Goal: Check status: Check status

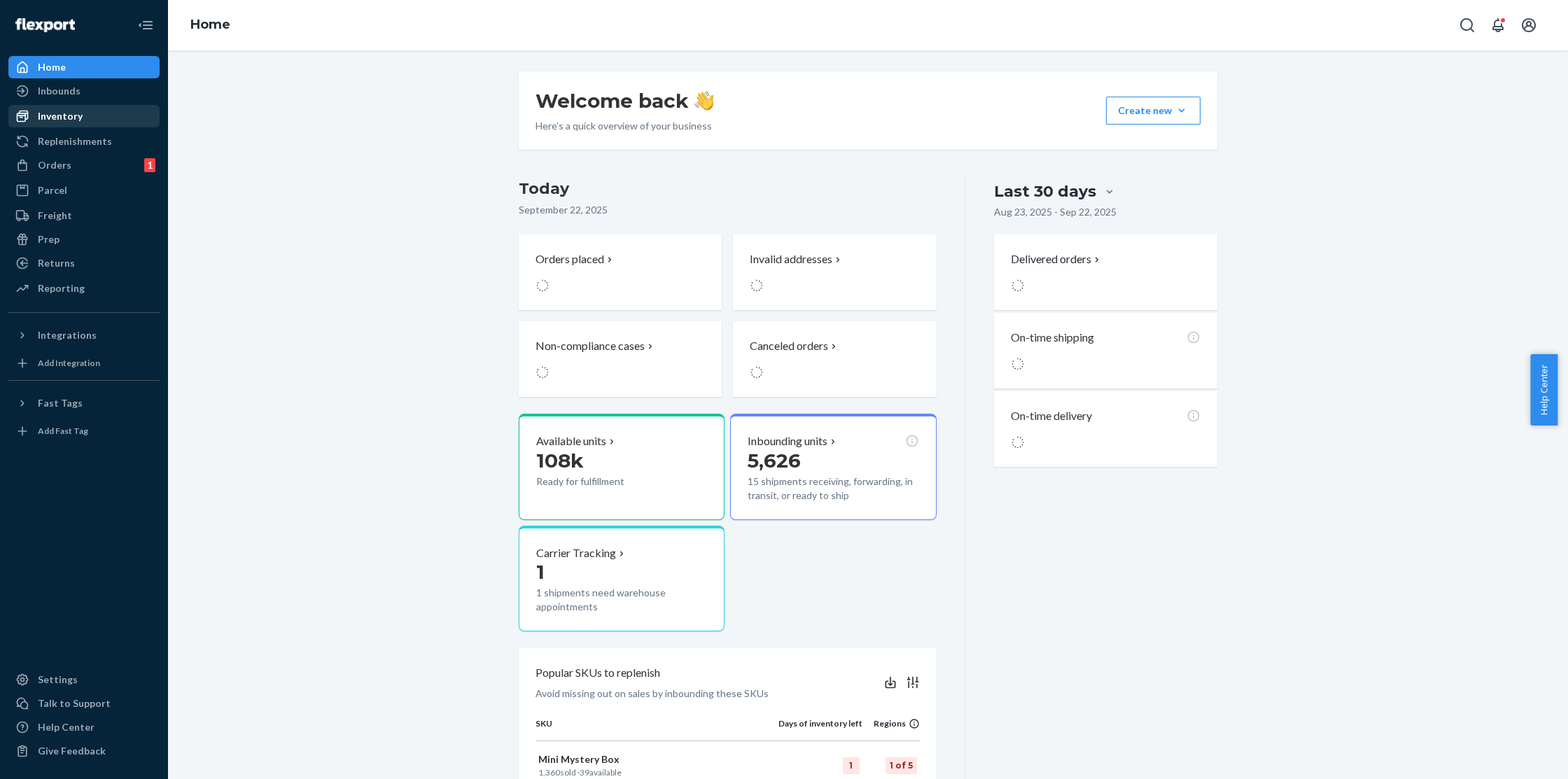
click at [85, 116] on div "Inventory" at bounding box center [83, 116] width 148 height 19
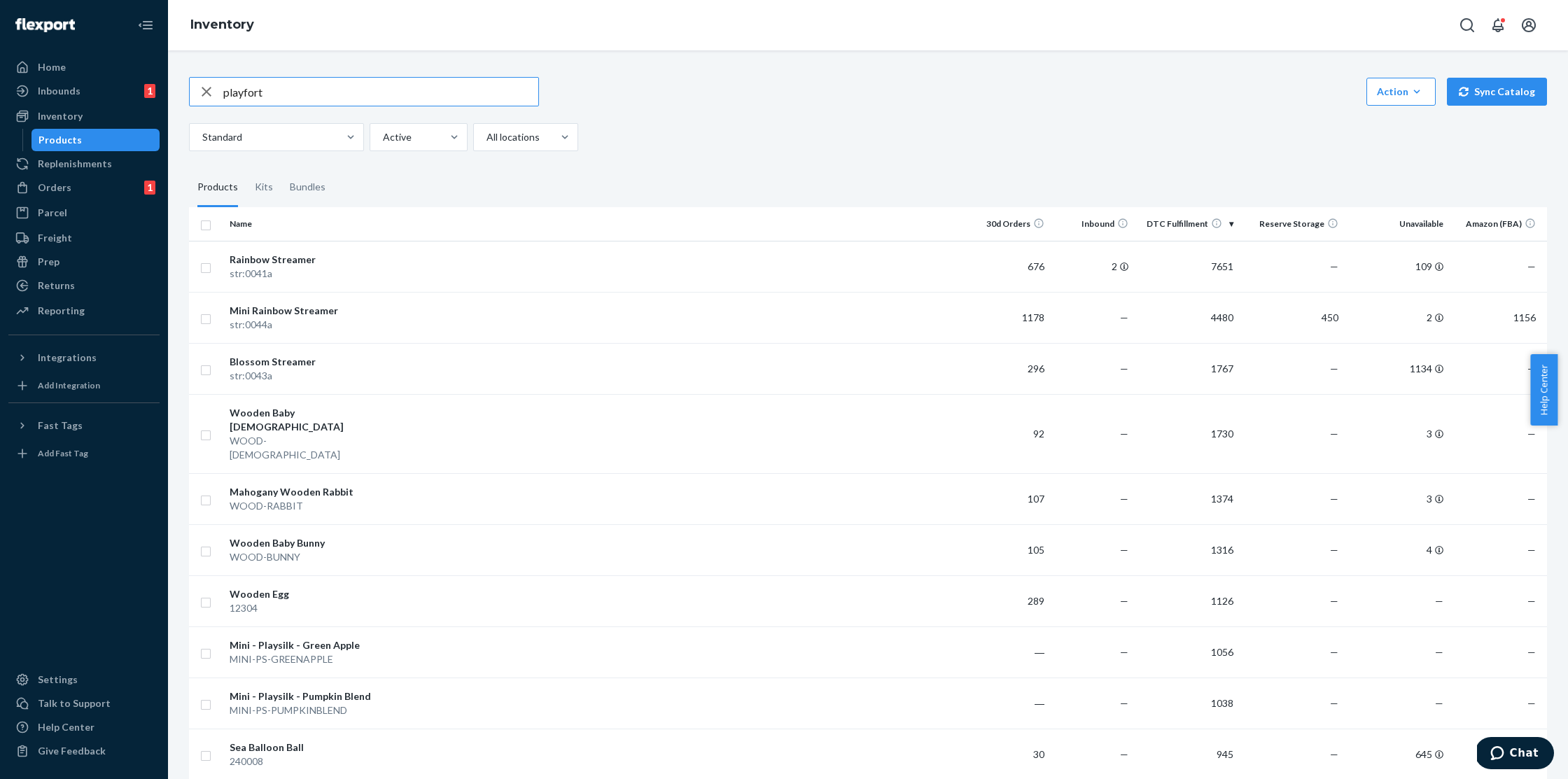
type input "playfort"
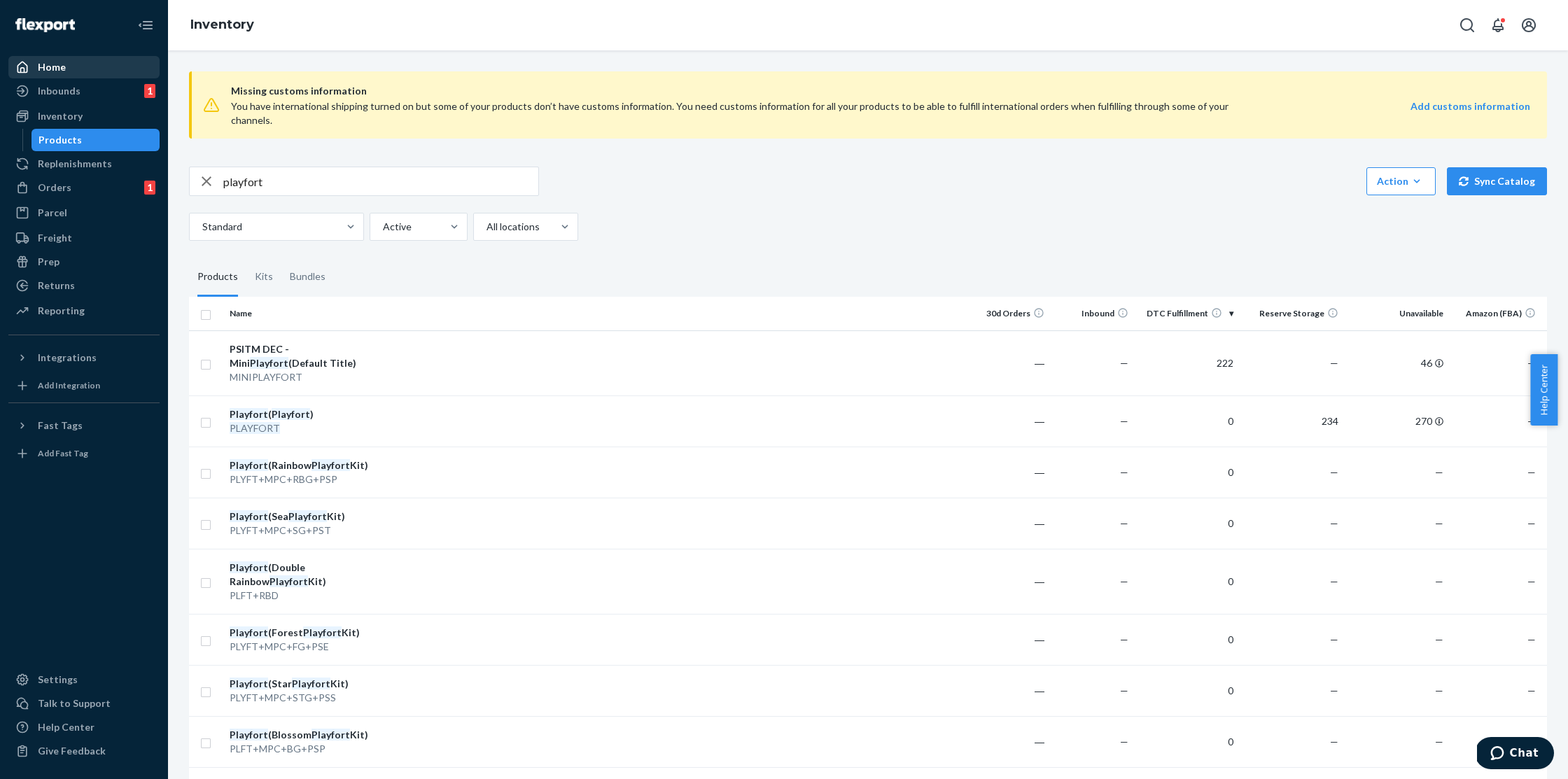
click at [71, 60] on div "Home" at bounding box center [83, 67] width 148 height 19
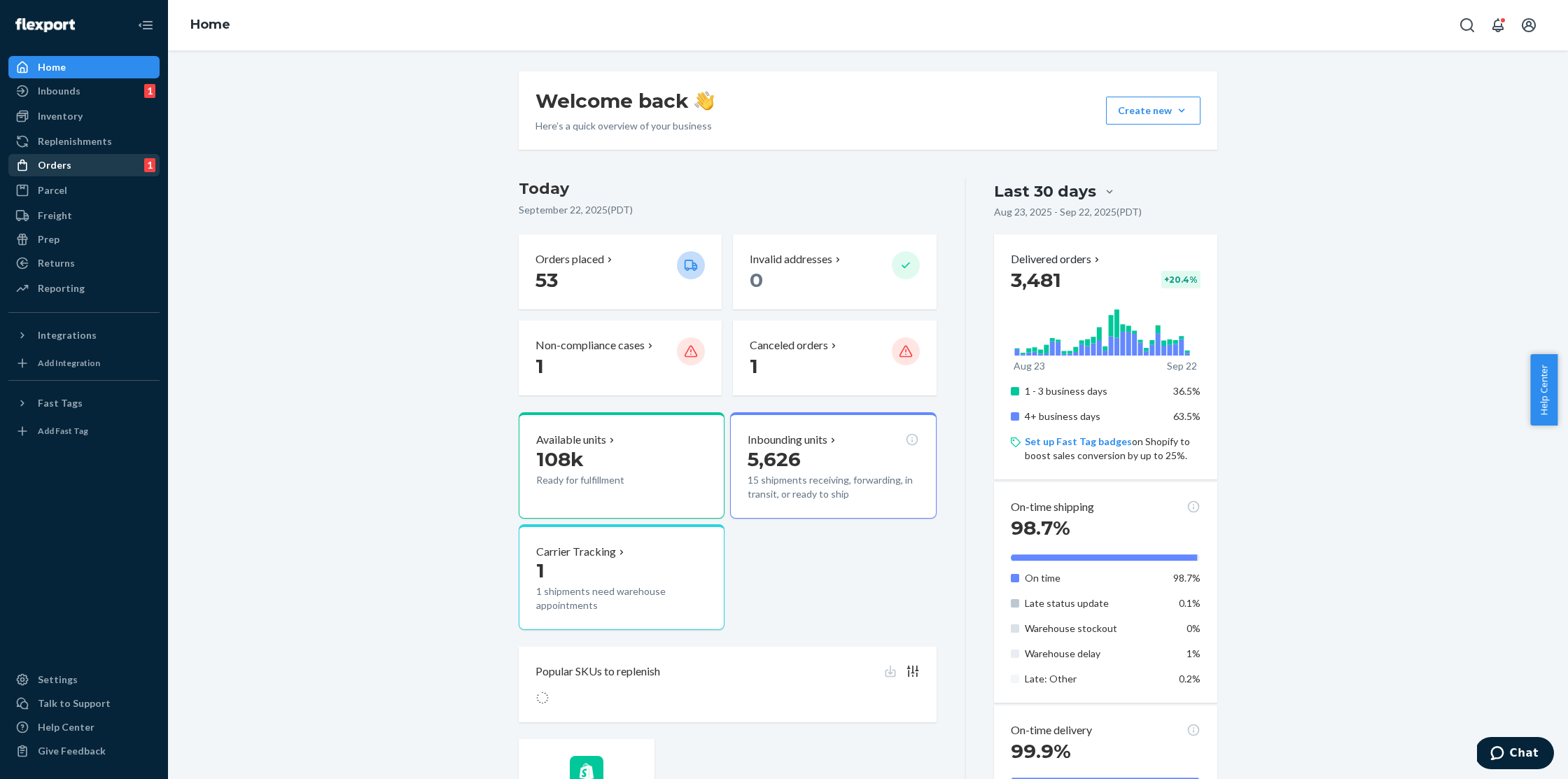
click at [79, 170] on div "Orders 1" at bounding box center [83, 165] width 148 height 19
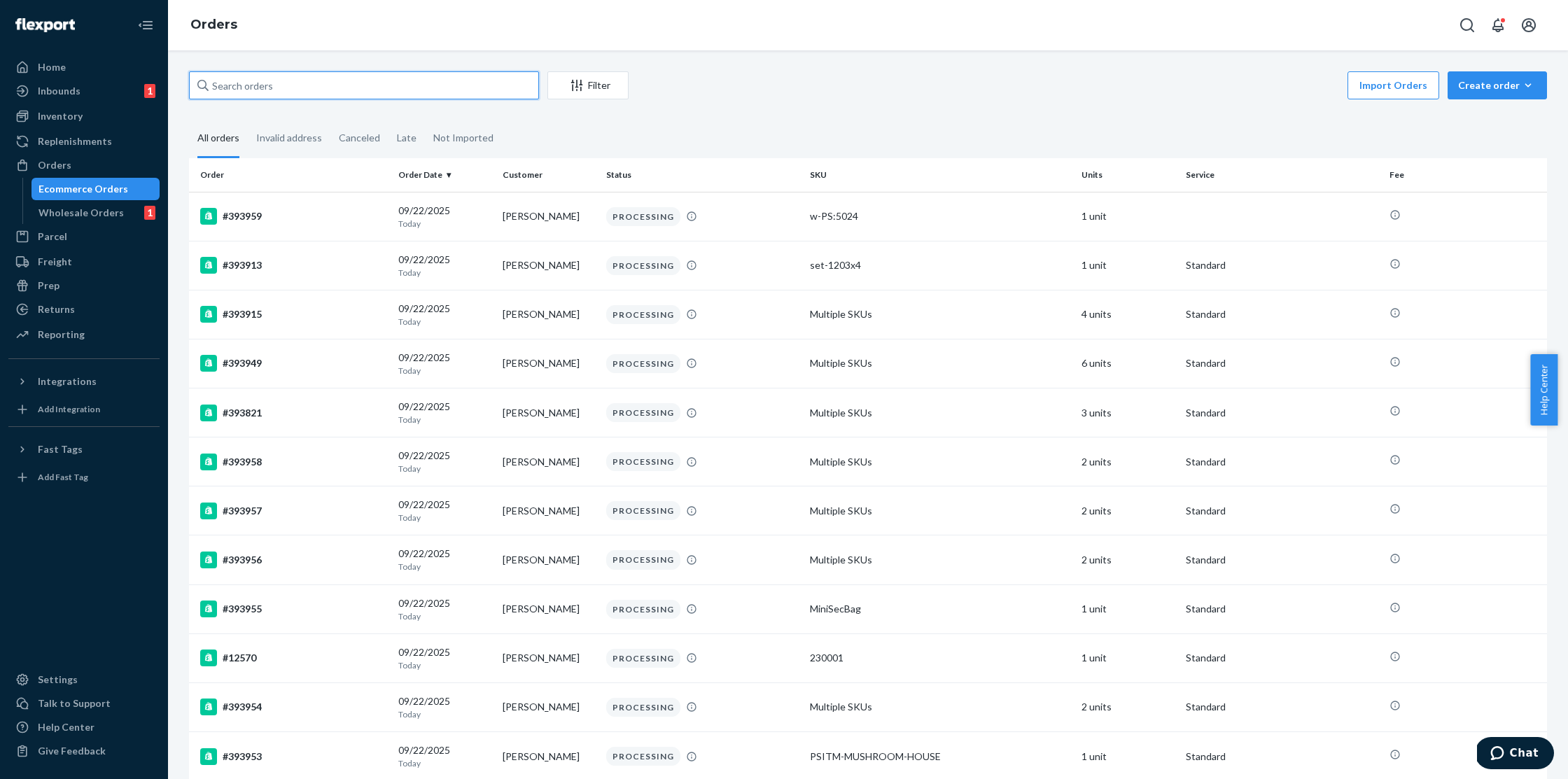
click at [269, 91] on input "text" at bounding box center [363, 85] width 350 height 28
paste input "Brittany Schultz"
type input "Brittany Schultz"
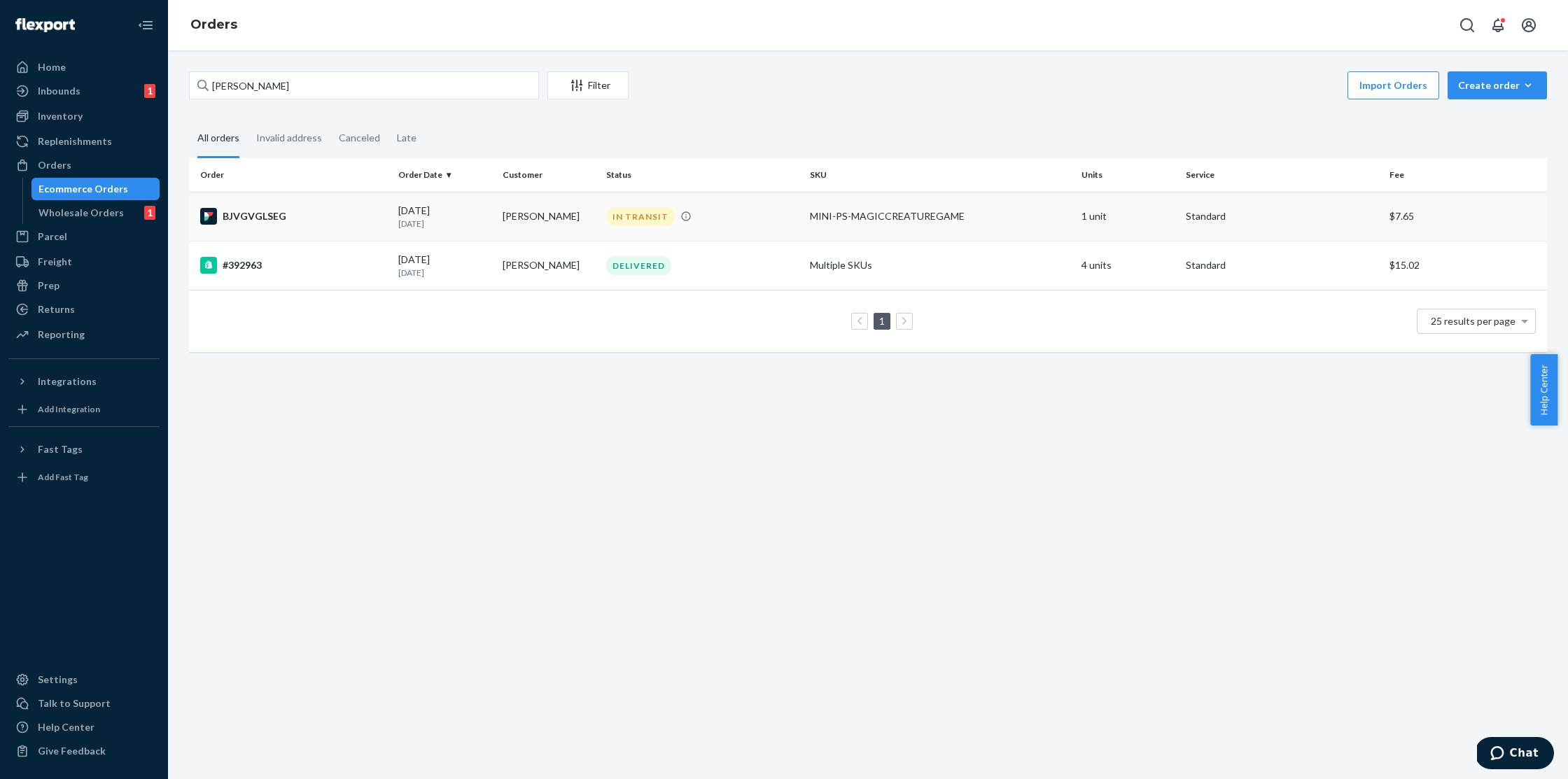
click at [280, 232] on td "BJVGVGLSEG" at bounding box center [291, 216] width 204 height 49
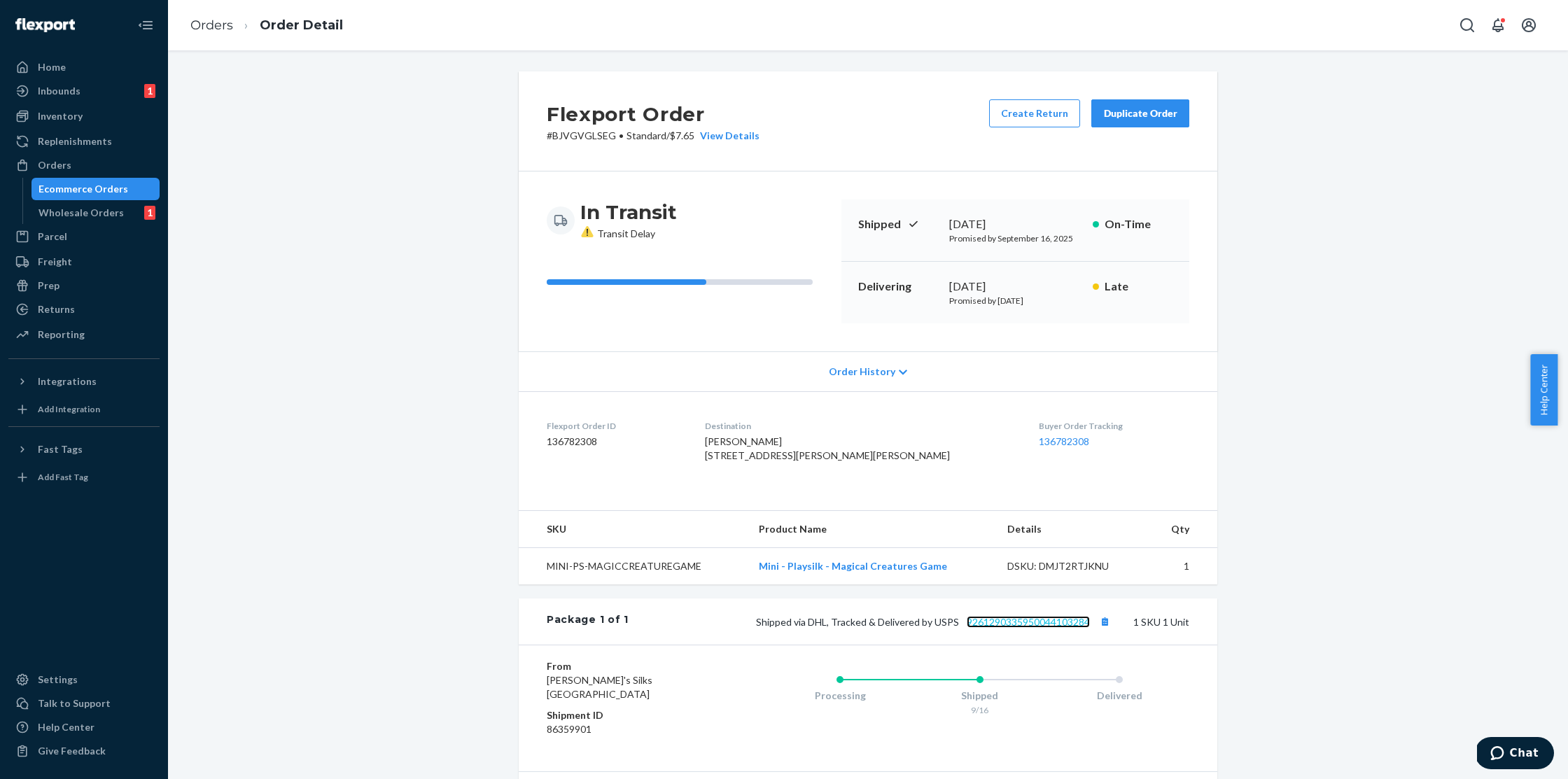
click at [1015, 628] on link "9261290335950044103284" at bounding box center [1028, 622] width 123 height 12
